Goal: Navigation & Orientation: Go to known website

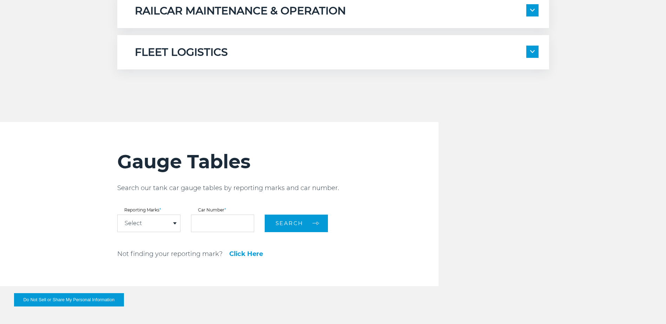
scroll to position [667, 0]
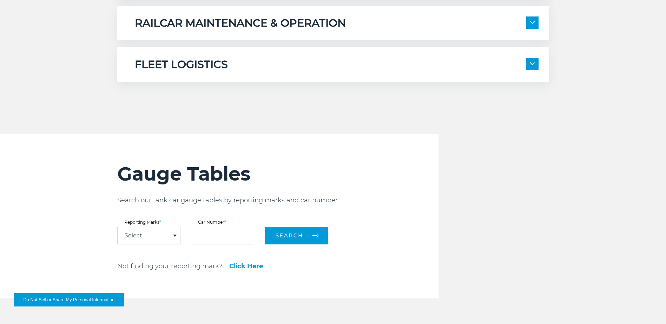
click at [533, 67] on span at bounding box center [532, 64] width 12 height 12
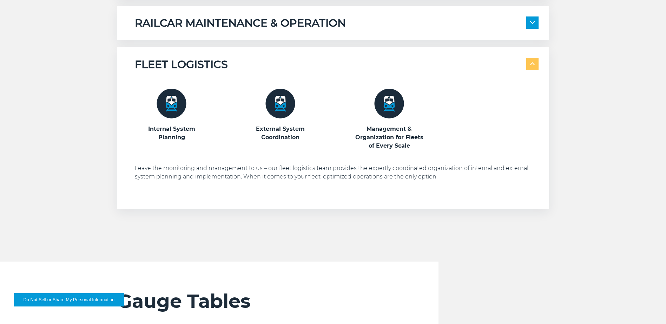
click at [533, 58] on span at bounding box center [532, 64] width 12 height 12
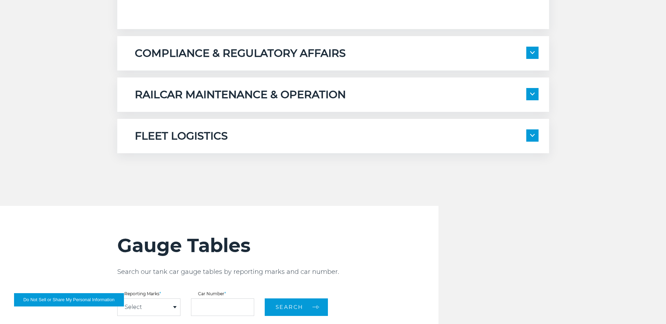
scroll to position [562, 0]
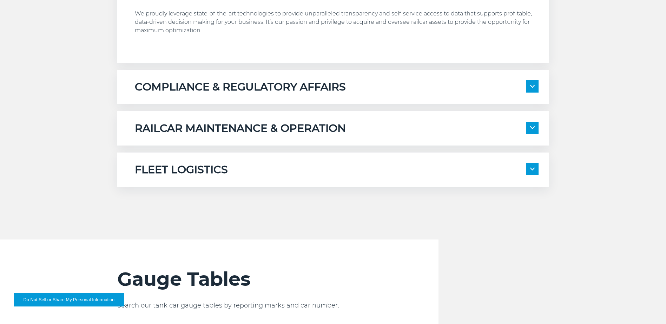
click at [536, 127] on span at bounding box center [532, 128] width 12 height 12
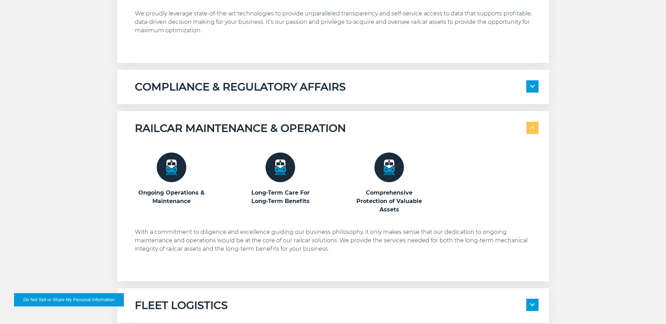
click at [165, 170] on img at bounding box center [172, 168] width 30 height 30
click at [534, 127] on img at bounding box center [532, 127] width 5 height 3
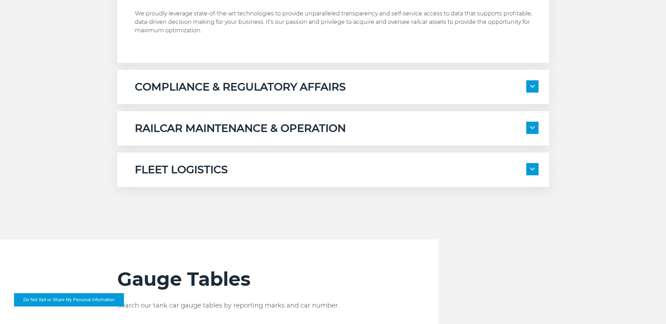
click at [529, 87] on span at bounding box center [532, 86] width 12 height 12
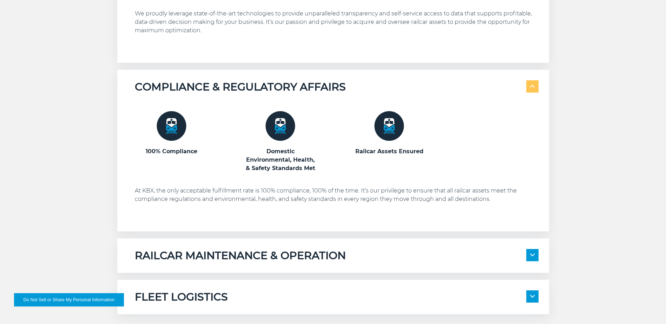
click at [531, 83] on span at bounding box center [532, 86] width 12 height 12
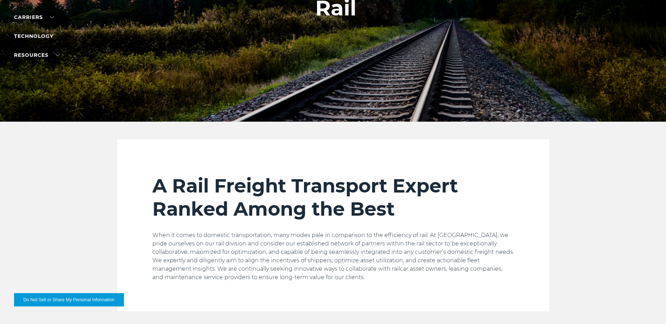
scroll to position [0, 0]
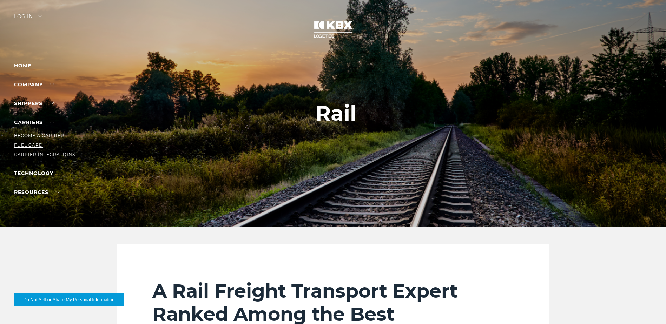
click at [29, 144] on link "Fuel Card" at bounding box center [28, 145] width 29 height 5
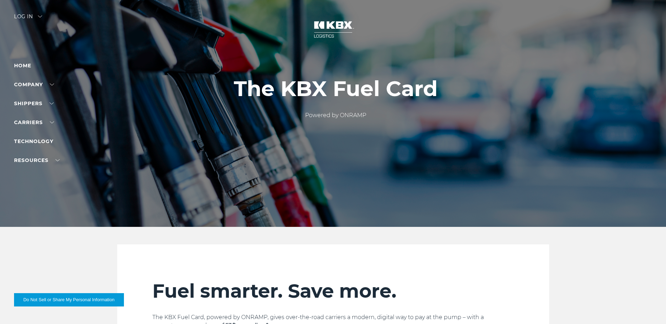
click at [40, 17] on img at bounding box center [40, 16] width 4 height 2
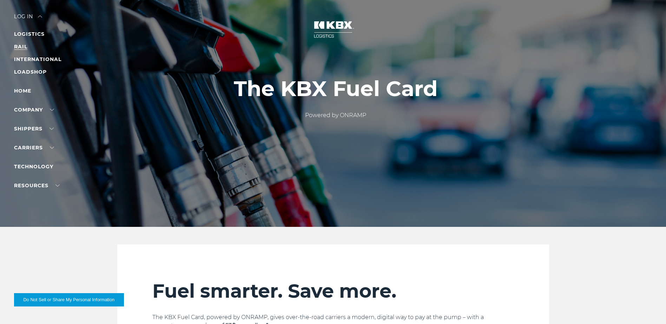
click at [22, 47] on link "RAIL" at bounding box center [20, 47] width 13 height 6
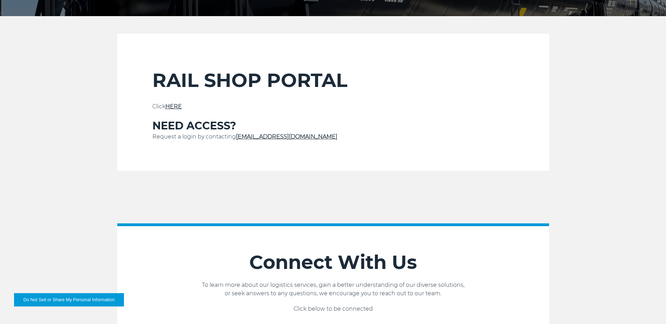
scroll to position [211, 0]
